Goal: Task Accomplishment & Management: Manage account settings

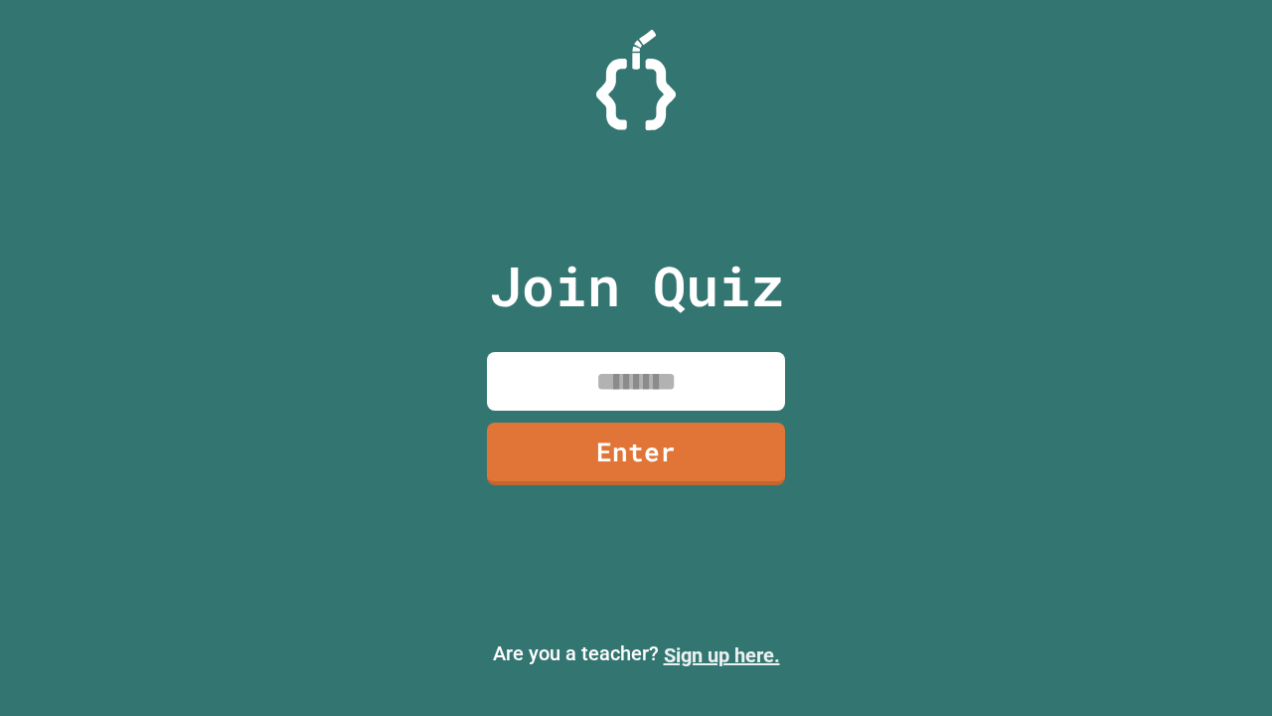
click at [722, 655] on link "Sign up here." at bounding box center [722, 655] width 116 height 24
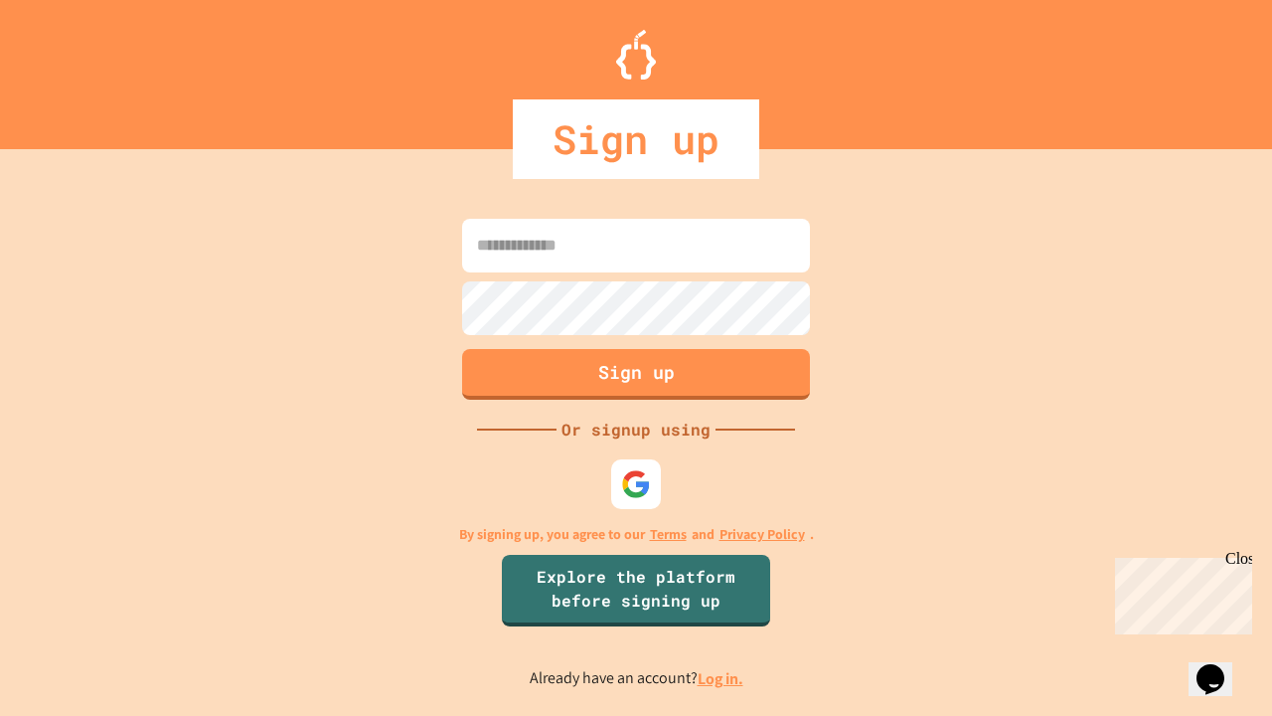
click at [722, 678] on link "Log in." at bounding box center [721, 678] width 46 height 21
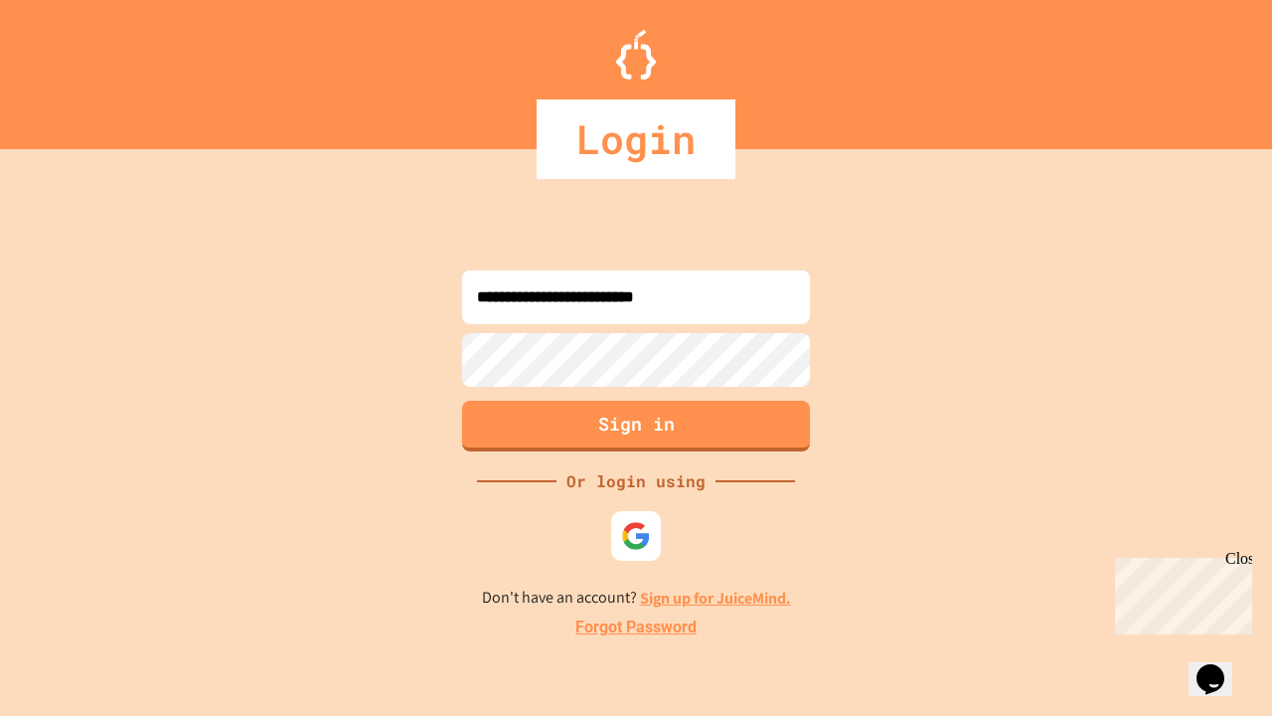
type input "**********"
